Goal: Task Accomplishment & Management: Use online tool/utility

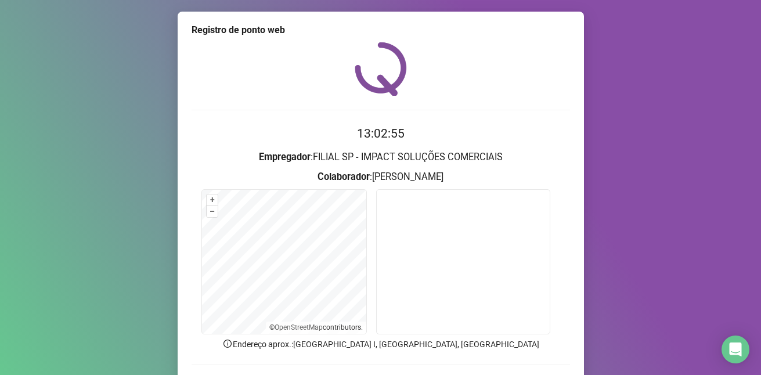
scroll to position [78, 0]
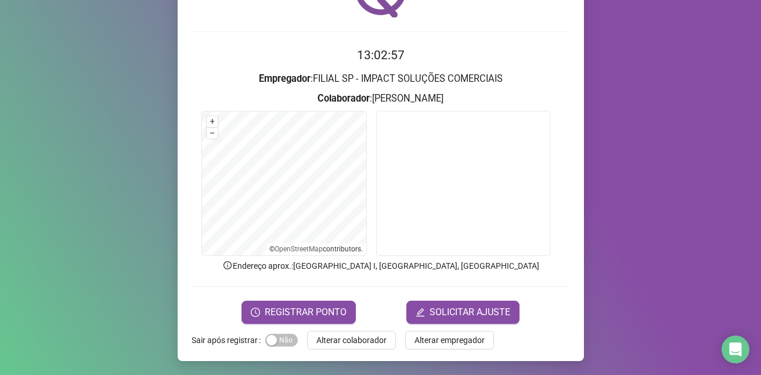
drag, startPoint x: 21, startPoint y: 66, endPoint x: 30, endPoint y: 67, distance: 9.4
click at [30, 67] on div "Registro de ponto web 13:02:57 Empregador : FILIAL SP - IMPACT SOLUÇÕES COMERCI…" at bounding box center [380, 187] width 761 height 375
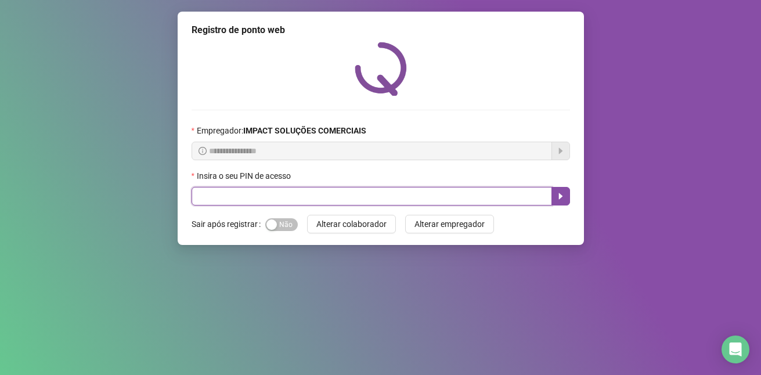
click at [254, 194] on input "text" at bounding box center [372, 196] width 360 height 19
type input "*****"
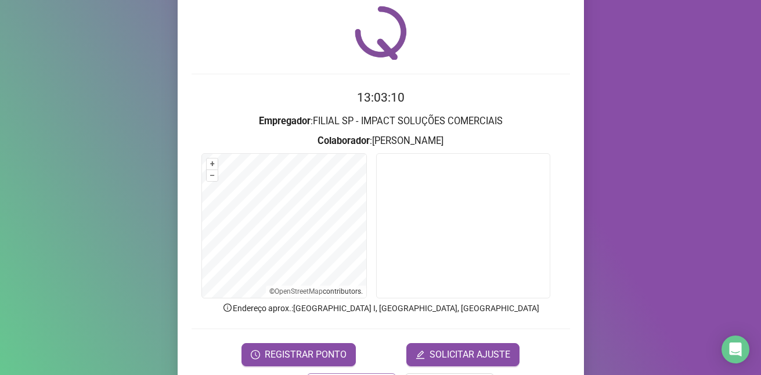
scroll to position [78, 0]
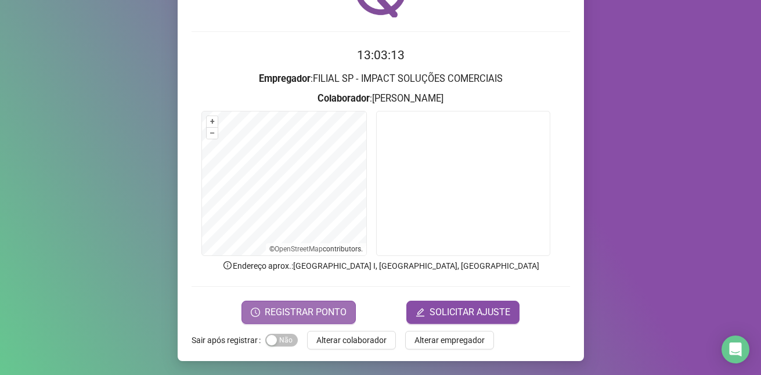
click at [323, 309] on span "REGISTRAR PONTO" at bounding box center [306, 312] width 82 height 14
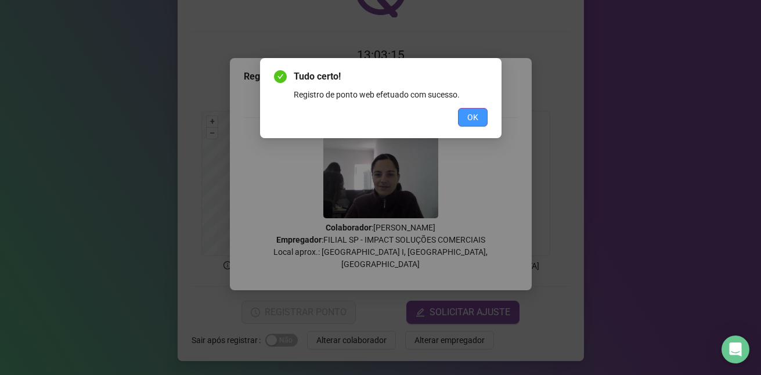
click at [474, 116] on span "OK" at bounding box center [472, 117] width 11 height 13
